Goal: Task Accomplishment & Management: Manage account settings

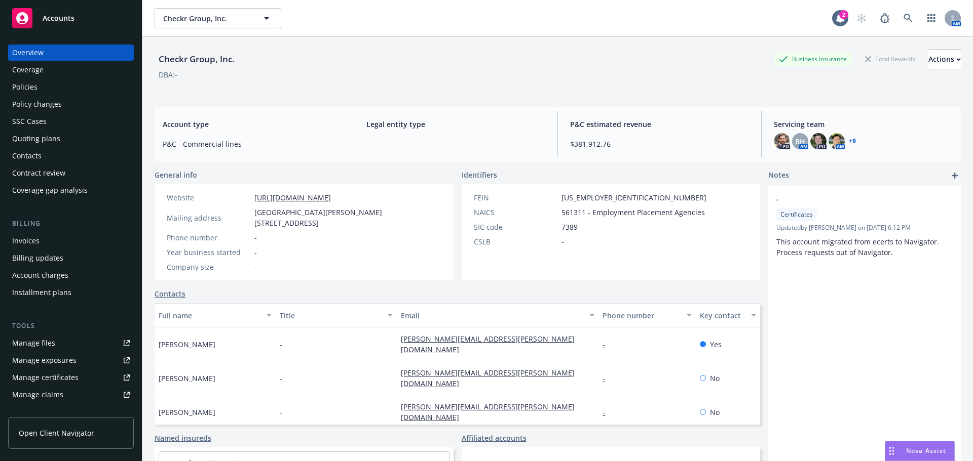
click at [848, 140] on link "+ 9" at bounding box center [851, 141] width 7 height 6
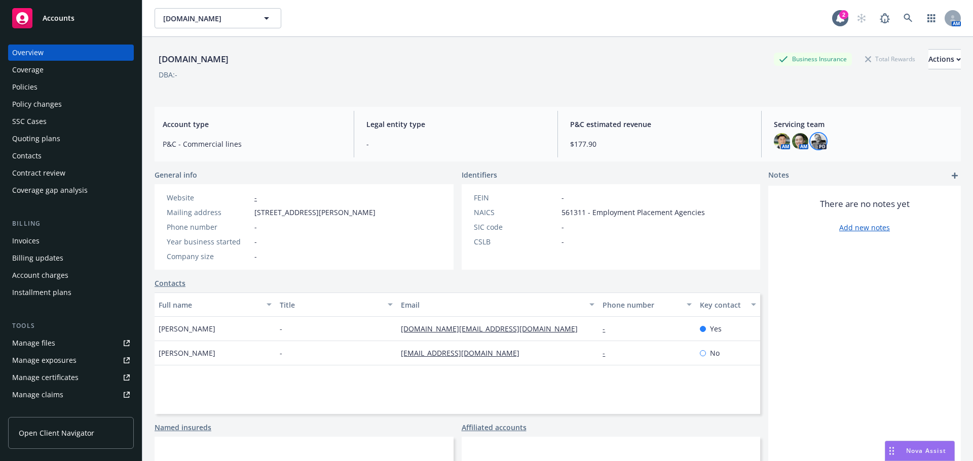
click at [816, 140] on img at bounding box center [818, 141] width 16 height 16
click at [857, 151] on div "Servicing team AM AM PD" at bounding box center [862, 134] width 195 height 47
click at [794, 122] on span "Servicing team" at bounding box center [862, 124] width 179 height 11
click at [54, 52] on div "Overview" at bounding box center [71, 53] width 118 height 16
click at [791, 125] on span "Servicing team" at bounding box center [862, 124] width 179 height 11
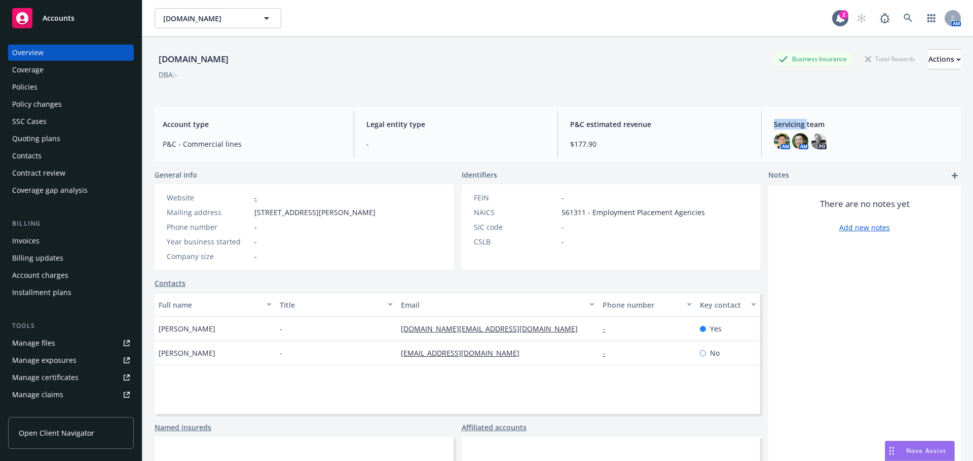
click at [792, 124] on span "Servicing team" at bounding box center [862, 124] width 179 height 11
drag, startPoint x: 916, startPoint y: 144, endPoint x: 883, endPoint y: 134, distance: 34.9
click at [915, 143] on div "AM AM PD" at bounding box center [862, 141] width 179 height 16
click at [822, 125] on span "Servicing team" at bounding box center [862, 124] width 179 height 11
click at [821, 124] on span "Servicing team" at bounding box center [862, 124] width 179 height 11
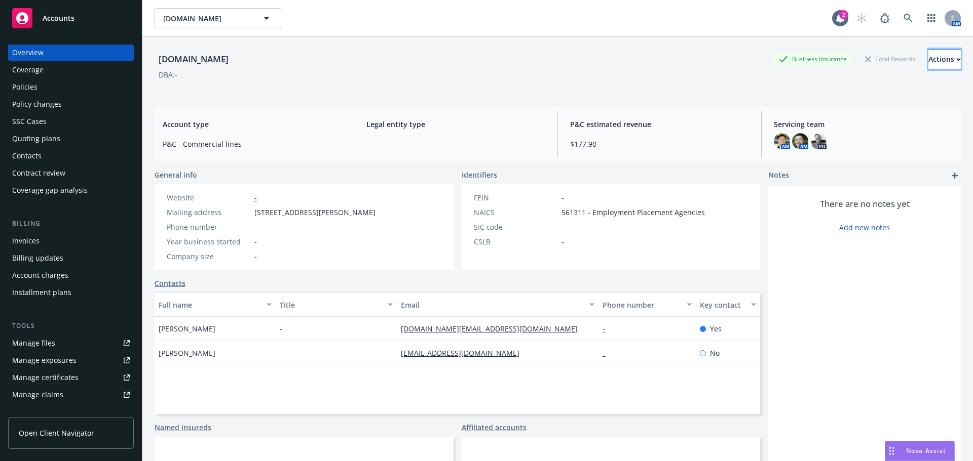
click at [928, 68] on div "Actions" at bounding box center [944, 59] width 32 height 19
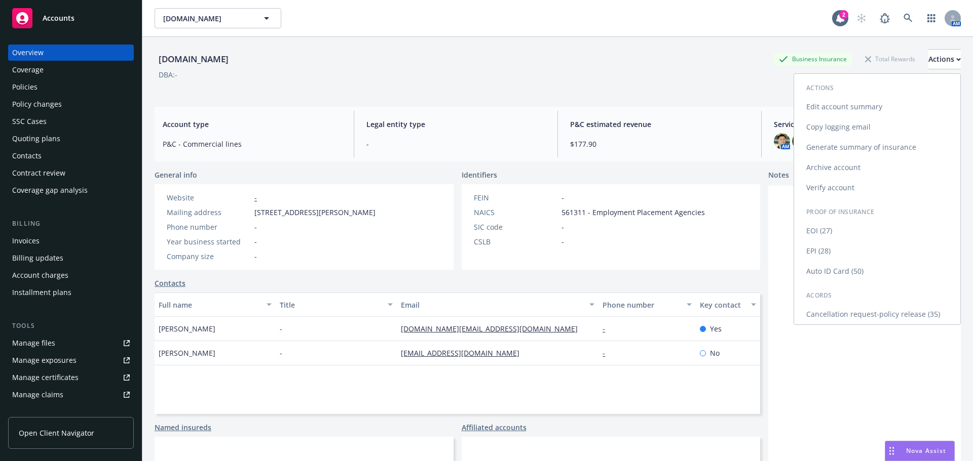
click at [835, 106] on link "Edit account summary" at bounding box center [877, 107] width 166 height 20
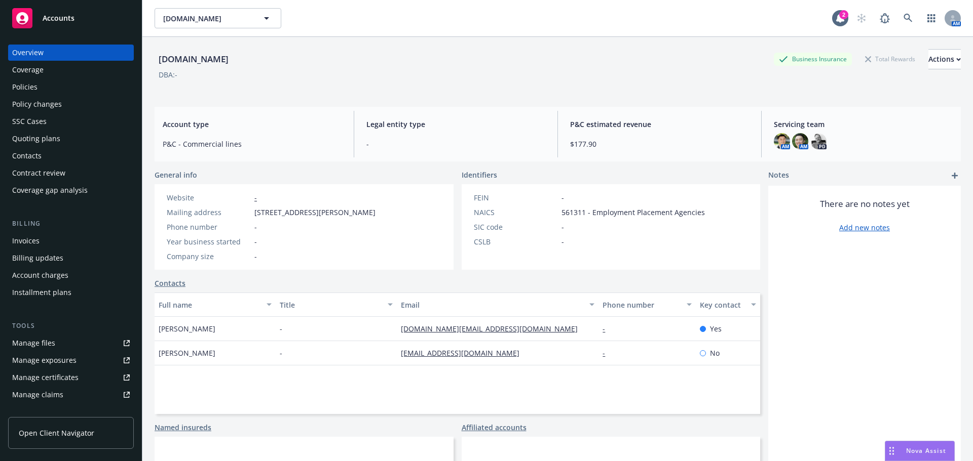
select select "US"
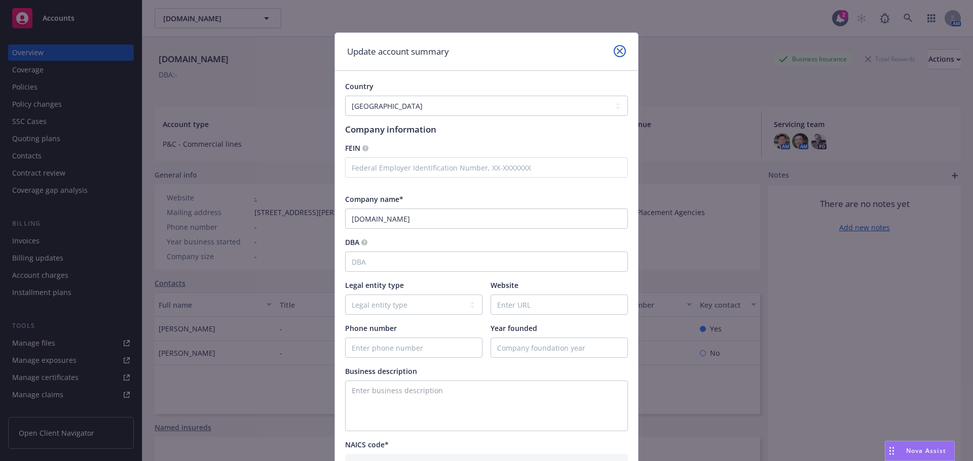
click at [616, 52] on icon "close" at bounding box center [619, 51] width 6 height 6
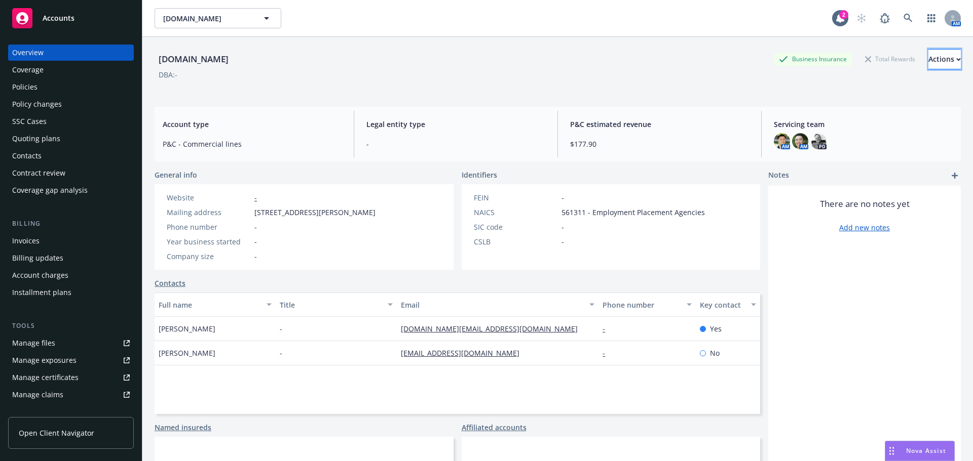
click at [930, 68] on div "Actions" at bounding box center [944, 59] width 32 height 19
click at [691, 88] on div "Checkr.org Business Insurance Total Rewards Actions Actions Edit account summar…" at bounding box center [557, 70] width 806 height 42
click at [780, 139] on img at bounding box center [781, 141] width 16 height 16
click at [780, 138] on img at bounding box center [781, 141] width 16 height 16
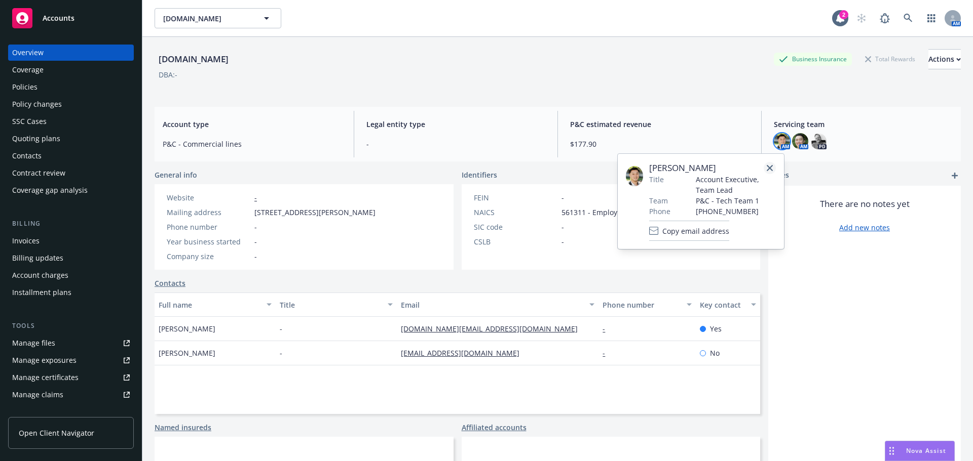
click at [770, 167] on icon "close" at bounding box center [769, 168] width 6 height 6
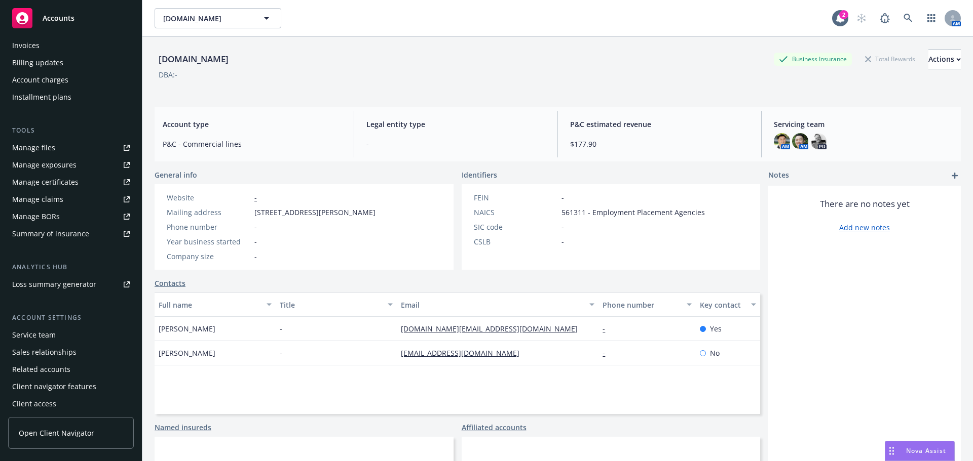
scroll to position [199, 0]
click at [62, 329] on div "Service team" at bounding box center [71, 332] width 118 height 16
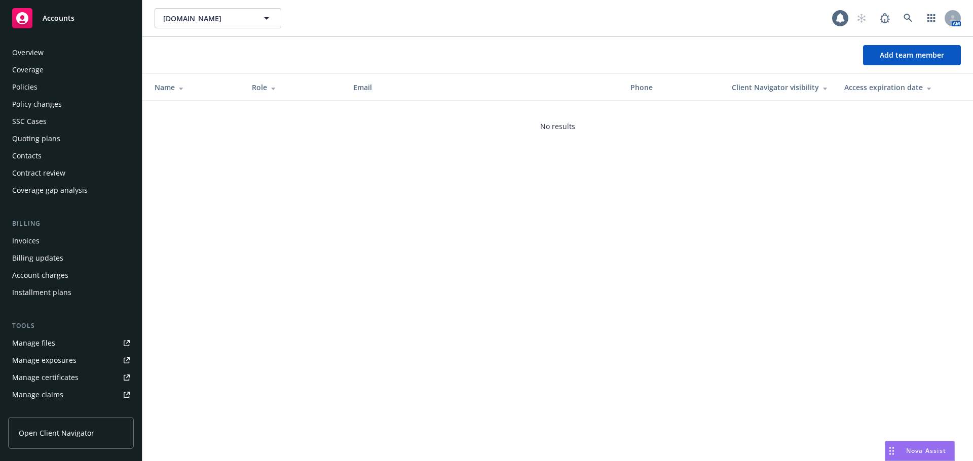
scroll to position [199, 0]
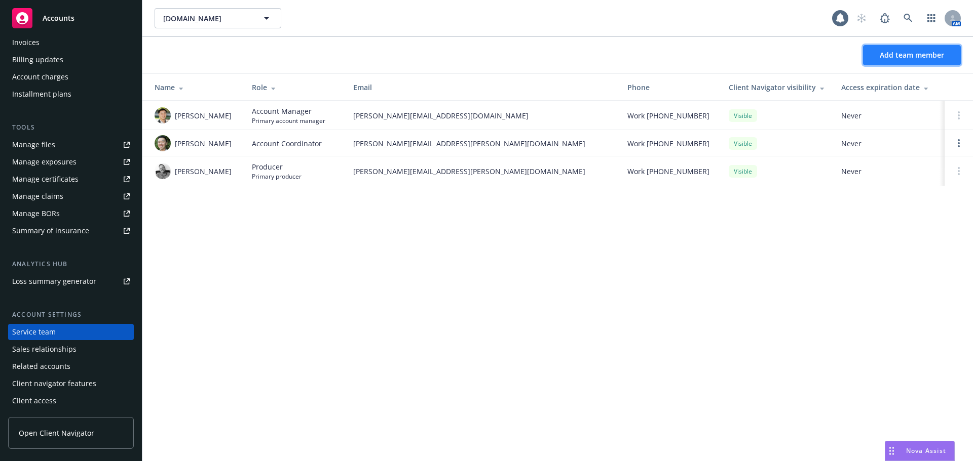
click at [882, 59] on span "Add team member" at bounding box center [911, 55] width 64 height 10
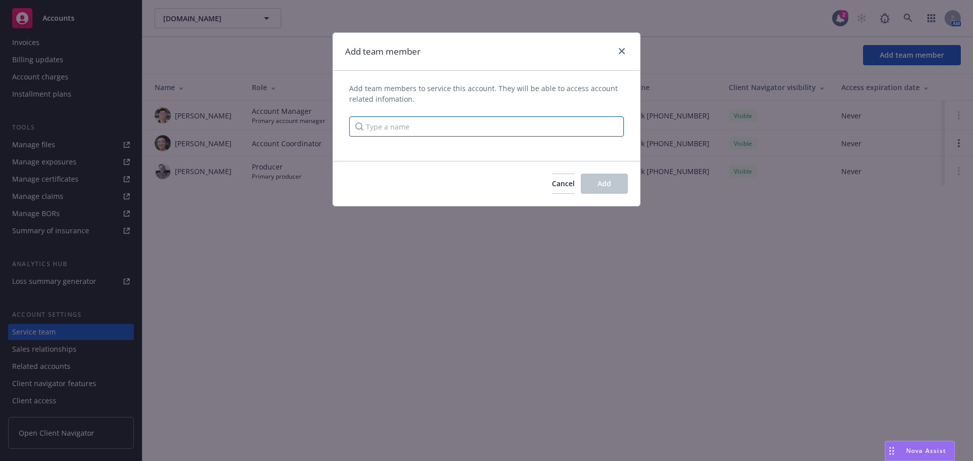
click at [418, 125] on input "Type a name" at bounding box center [486, 127] width 275 height 20
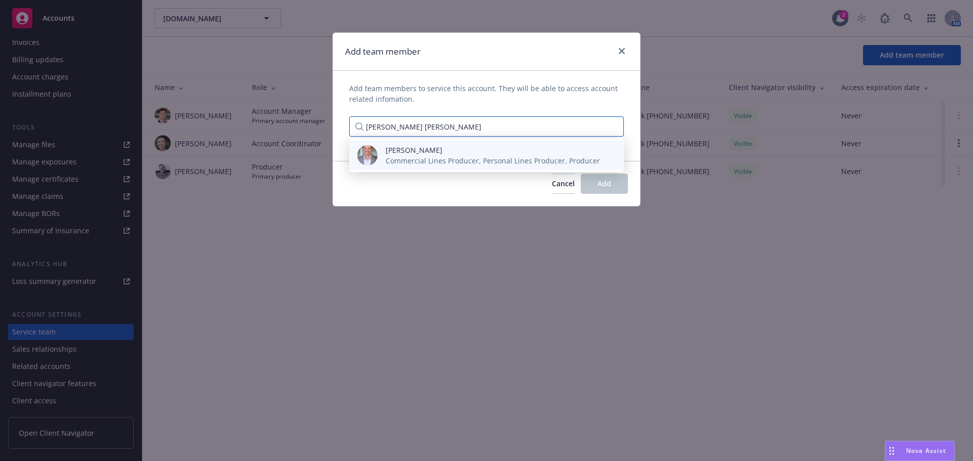
type input "eric lon"
click at [509, 148] on span "[PERSON_NAME]" at bounding box center [492, 150] width 214 height 11
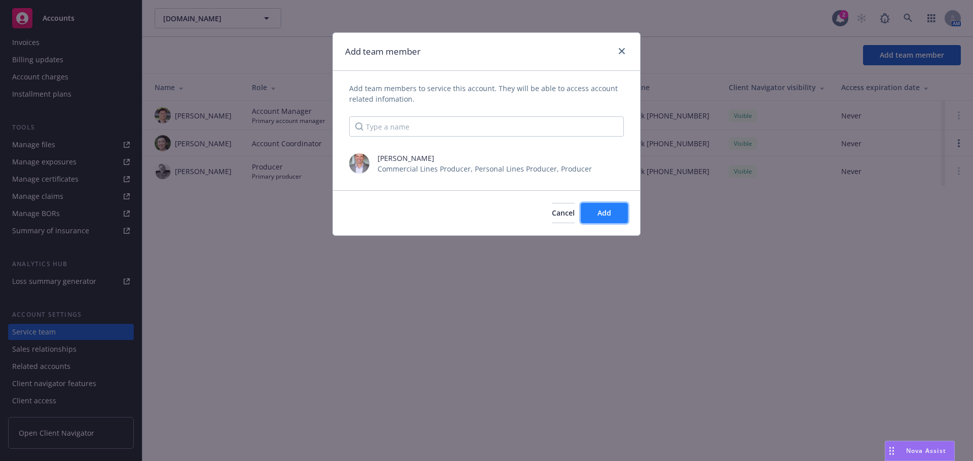
click at [612, 211] on button "Add" at bounding box center [604, 213] width 47 height 20
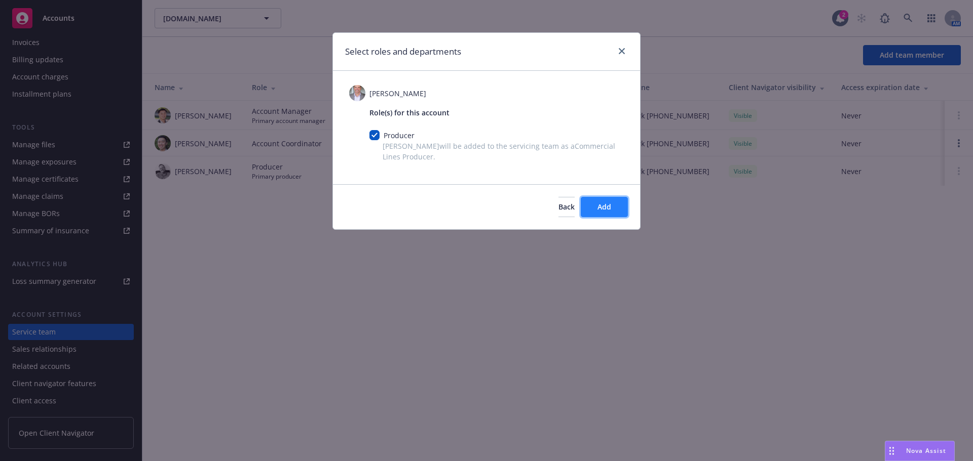
drag, startPoint x: 605, startPoint y: 203, endPoint x: 615, endPoint y: 205, distance: 10.3
click at [605, 203] on span "Add" at bounding box center [604, 207] width 14 height 10
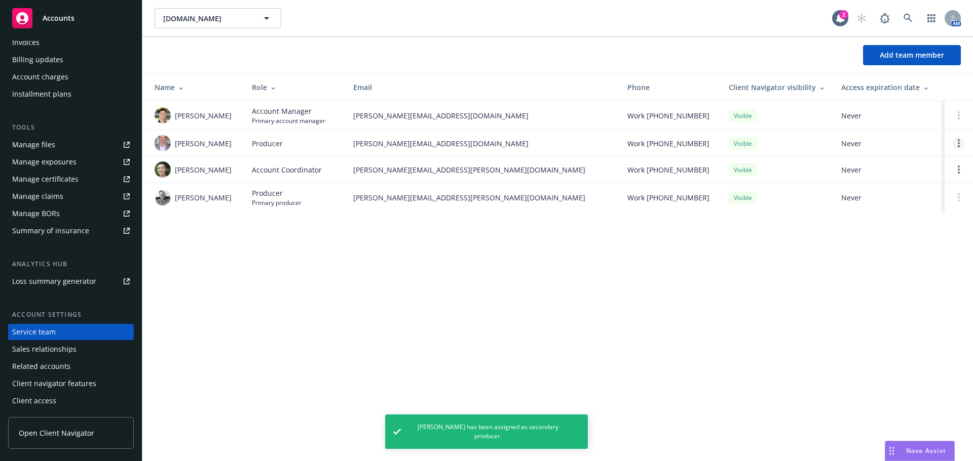
click at [958, 141] on circle "Open options" at bounding box center [958, 140] width 2 height 2
click at [884, 92] on span "Assign as primary producer" at bounding box center [891, 95] width 119 height 10
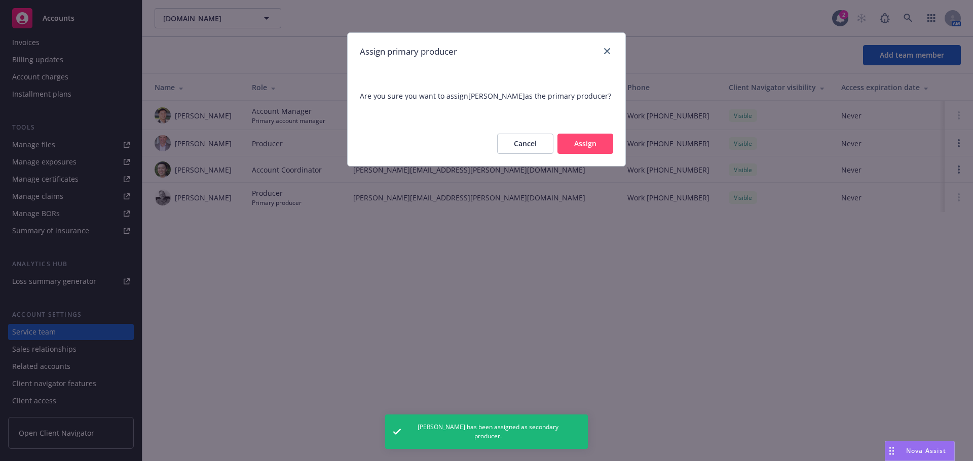
click at [577, 145] on button "Assign" at bounding box center [585, 144] width 56 height 20
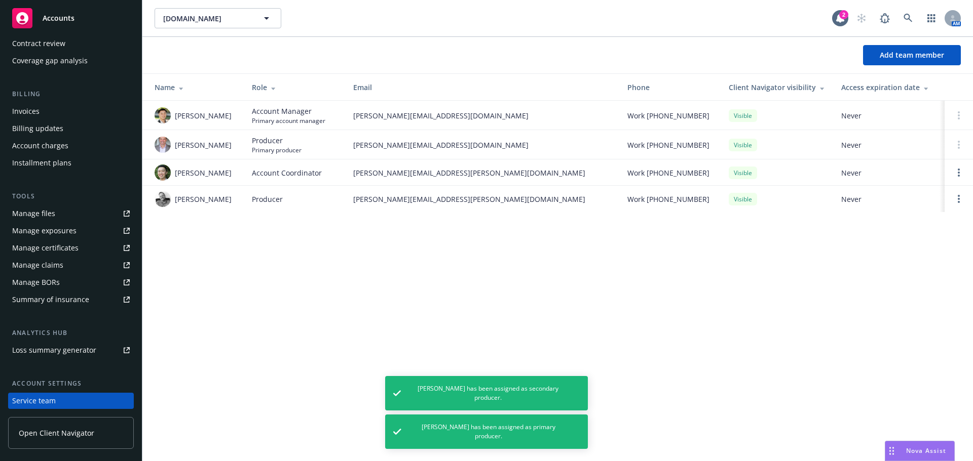
scroll to position [0, 0]
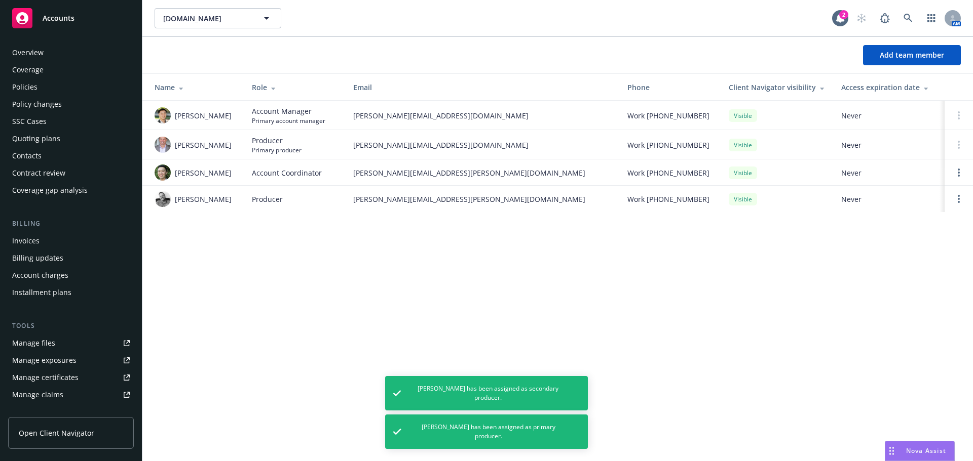
click at [54, 56] on div "Overview" at bounding box center [71, 53] width 118 height 16
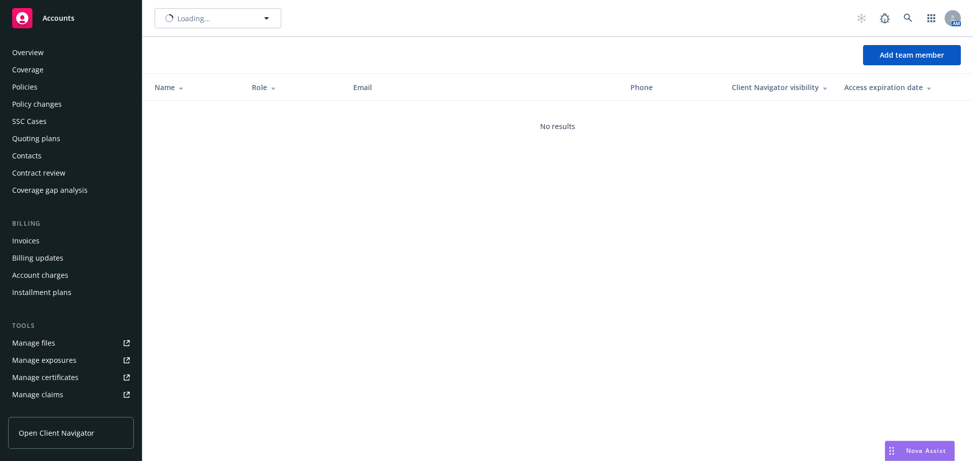
scroll to position [199, 0]
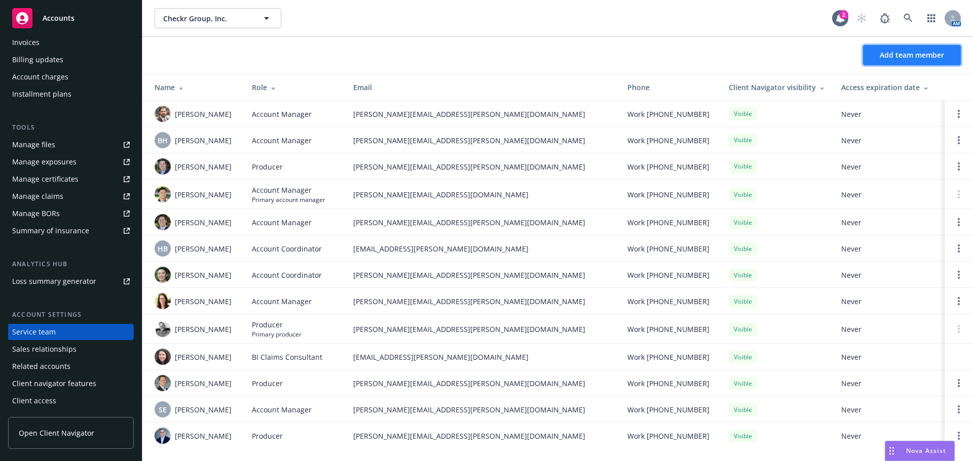
click at [883, 56] on span "Add team member" at bounding box center [911, 55] width 64 height 10
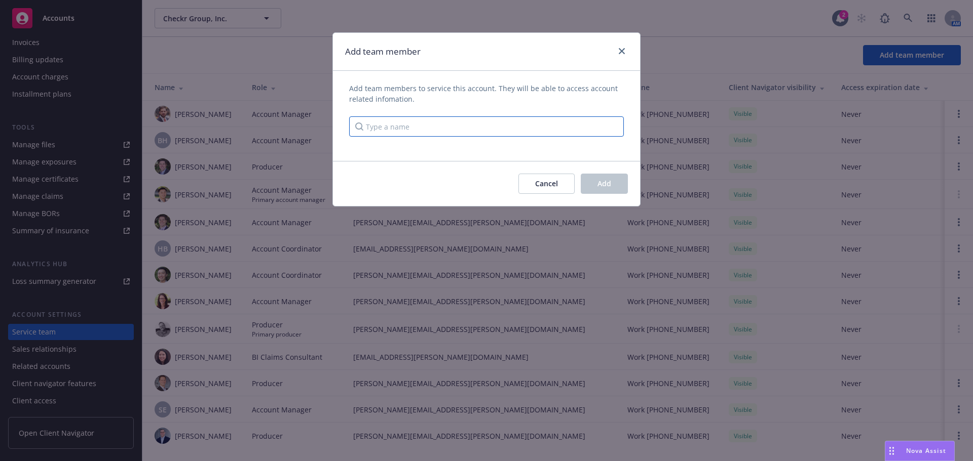
click at [416, 125] on input "Type a name" at bounding box center [486, 127] width 275 height 20
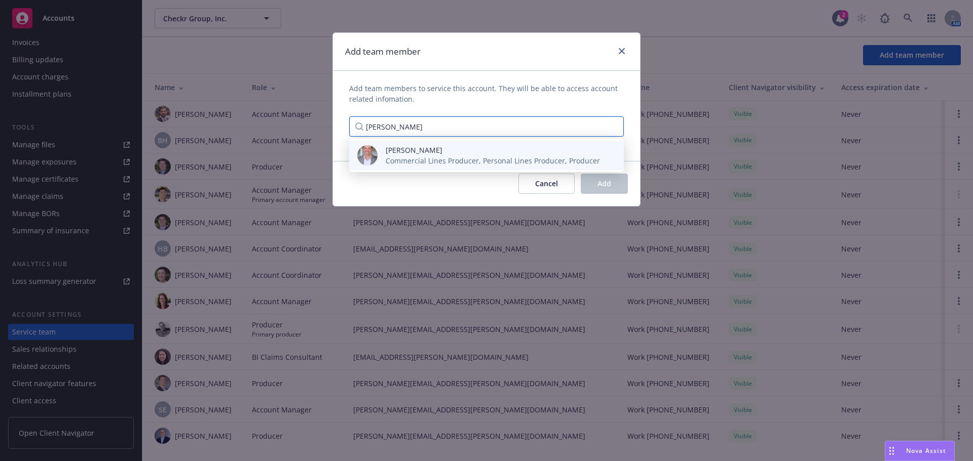
type input "[PERSON_NAME]"
click at [420, 157] on span "Commercial Lines Producer, Personal Lines Producer, Producer" at bounding box center [492, 161] width 214 height 11
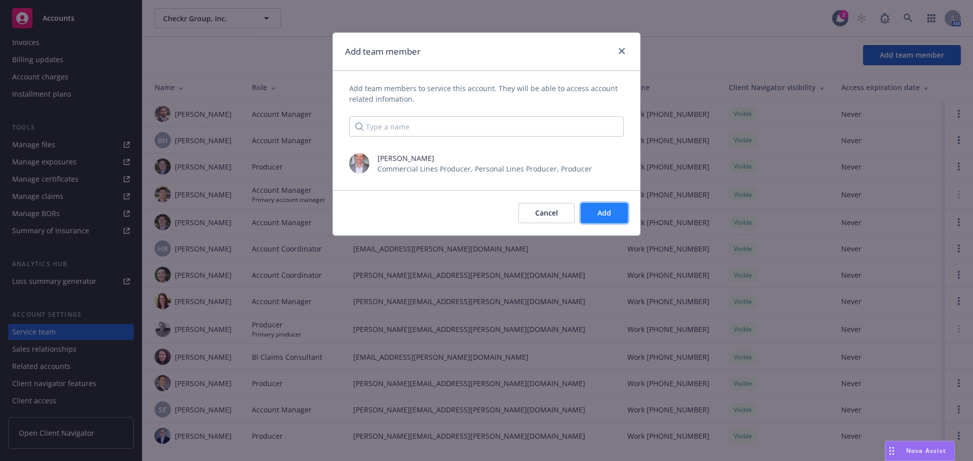
click at [592, 211] on button "Add" at bounding box center [604, 213] width 47 height 20
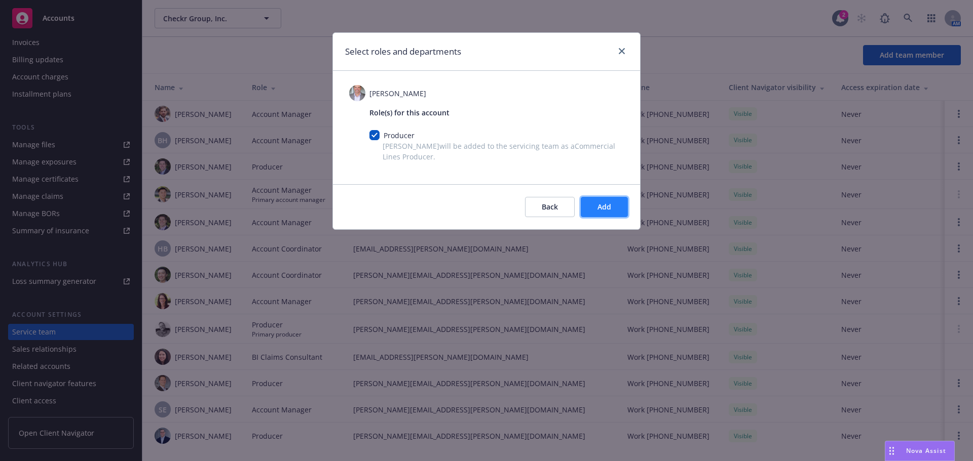
click at [608, 206] on span "Add" at bounding box center [604, 207] width 14 height 10
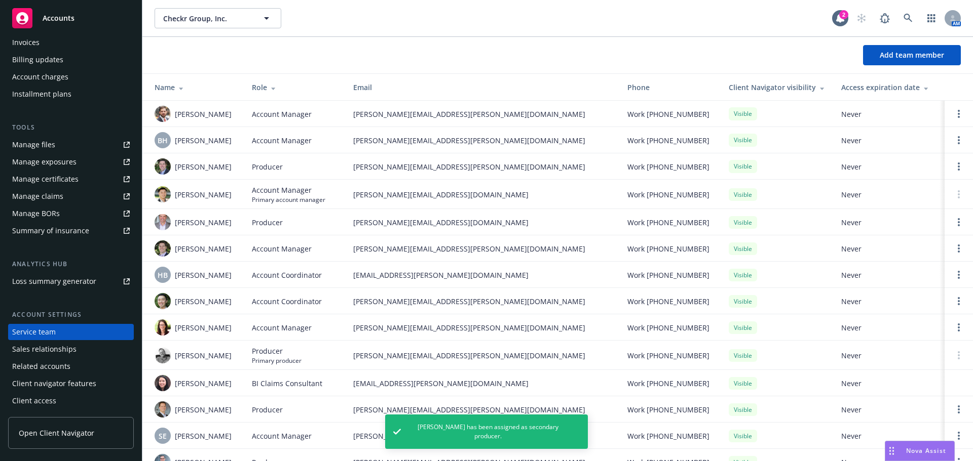
scroll to position [26, 0]
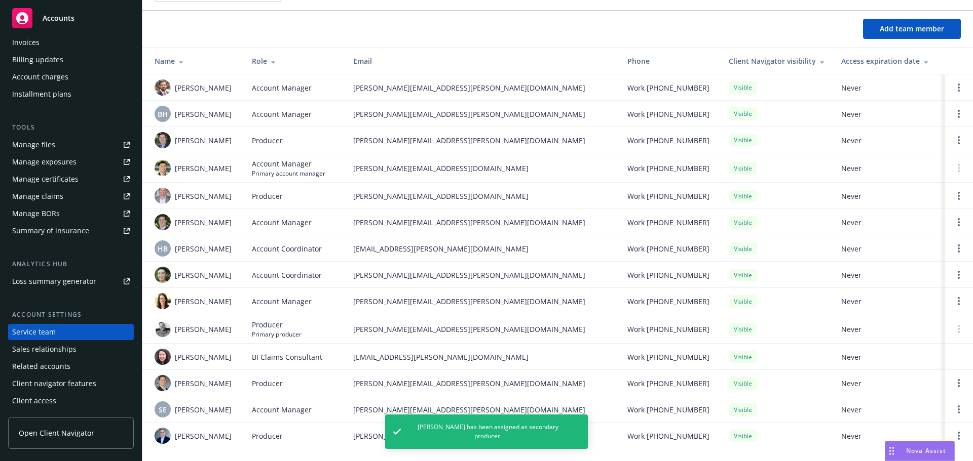
click at [243, 325] on td "[PERSON_NAME]" at bounding box center [192, 329] width 101 height 29
click at [957, 332] on circle at bounding box center [958, 332] width 2 height 2
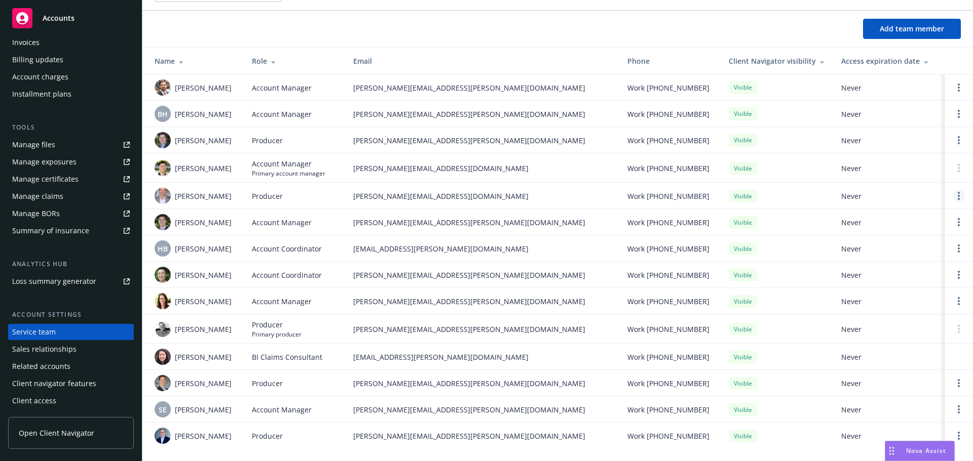
click at [953, 197] on link "Open options" at bounding box center [958, 196] width 12 height 12
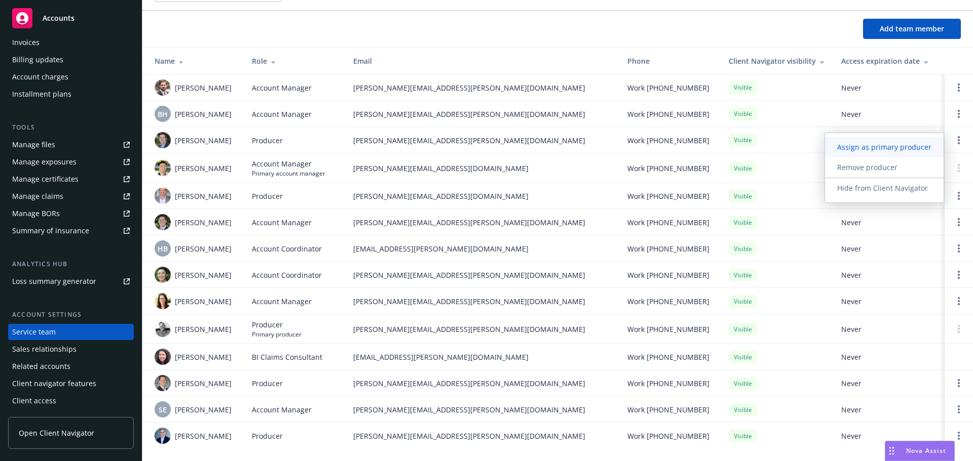
click at [887, 151] on span "Assign as primary producer" at bounding box center [884, 147] width 119 height 10
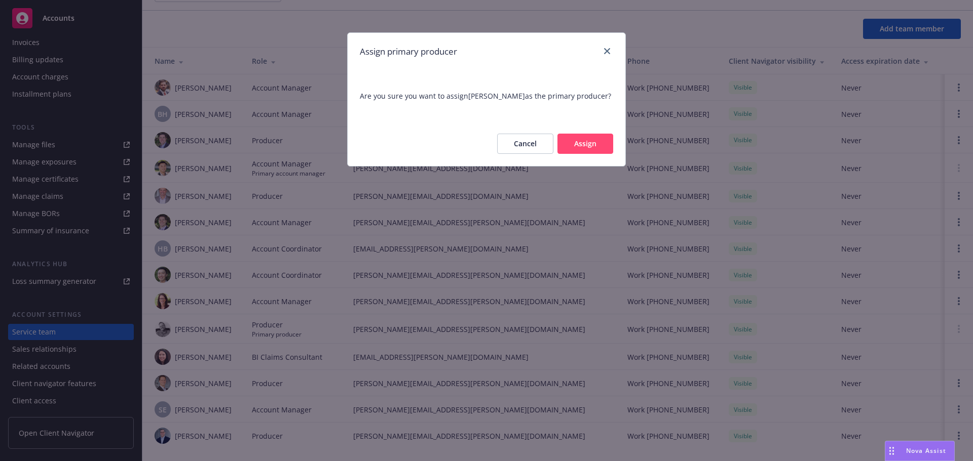
click at [583, 143] on button "Assign" at bounding box center [585, 144] width 56 height 20
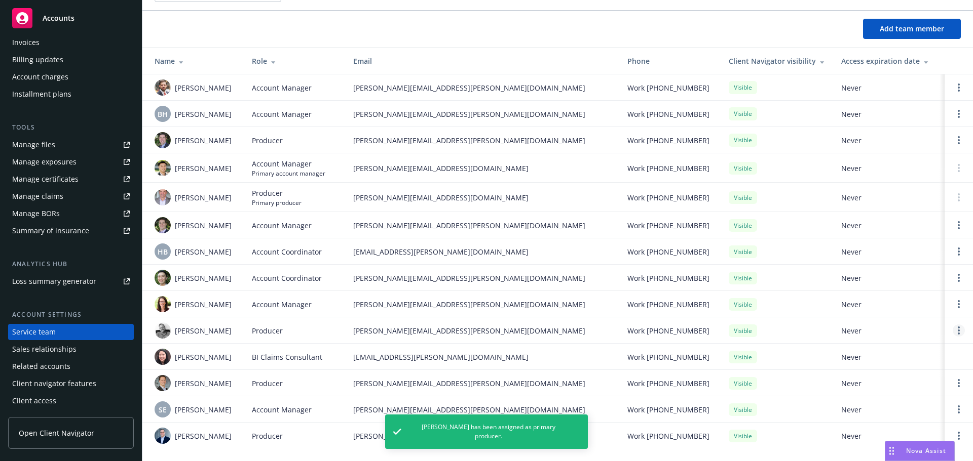
click at [957, 331] on circle "Open options" at bounding box center [958, 331] width 2 height 2
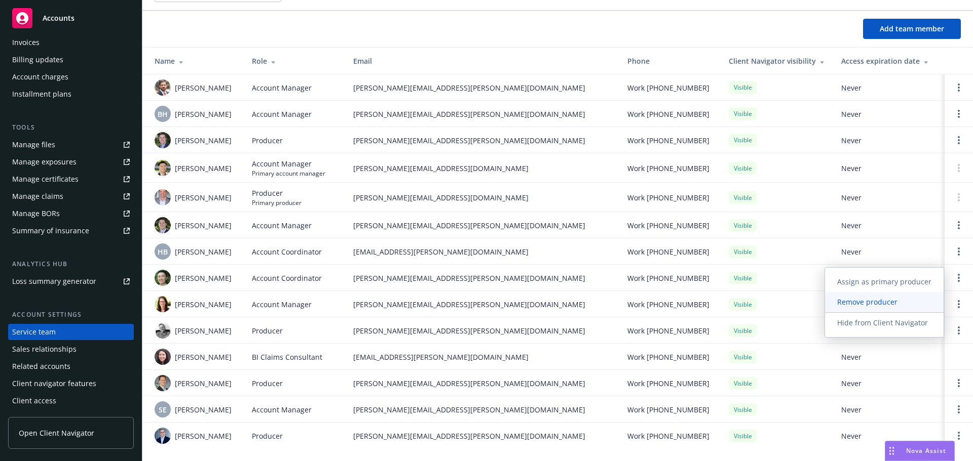
click at [901, 300] on span "Remove producer" at bounding box center [867, 302] width 85 height 10
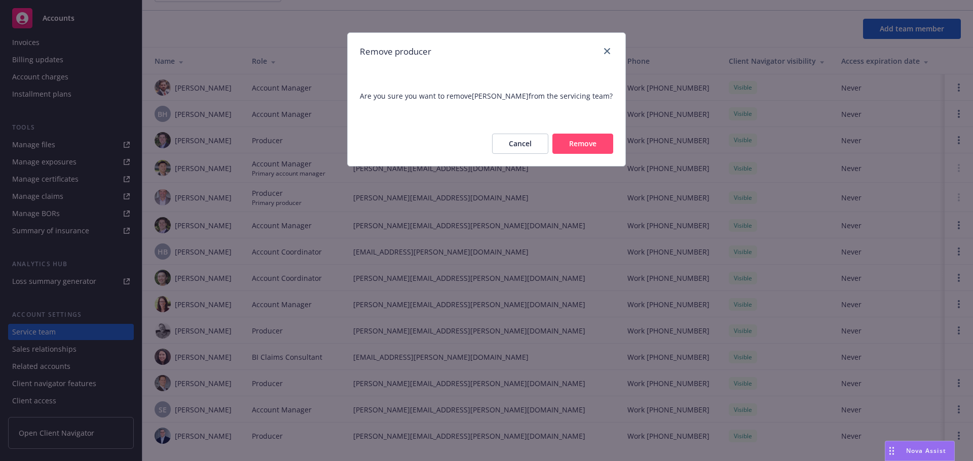
click at [509, 148] on button "Cancel" at bounding box center [520, 144] width 56 height 20
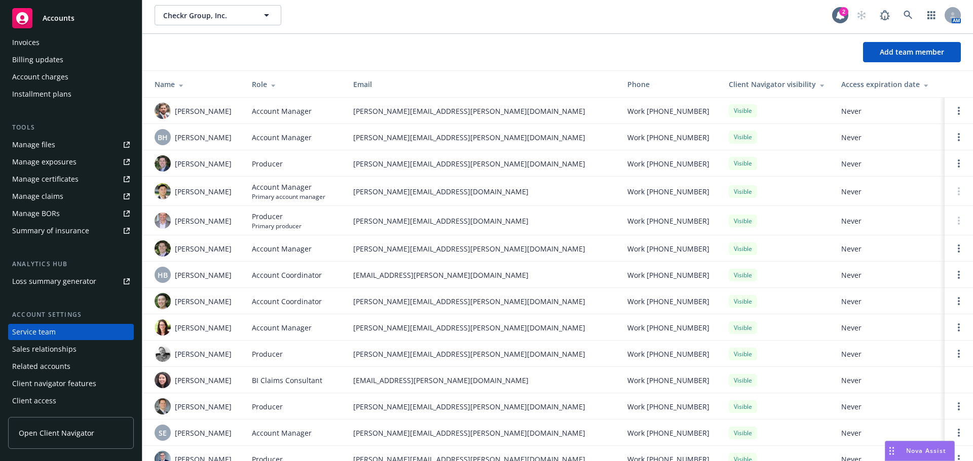
scroll to position [0, 0]
